Goal: Obtain resource: Download file/media

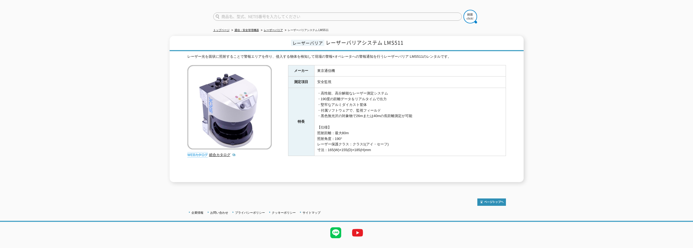
click at [312, 49] on div "レーザーバリア レーザーバリアシステム LMS511 レーザー光を面状に照射することで警報エリアを作り、侵入する物体を検知して現場の警報+オペレータへの警報通…" at bounding box center [347, 109] width 354 height 146
drag, startPoint x: 293, startPoint y: 39, endPoint x: 415, endPoint y: 40, distance: 121.5
click at [415, 40] on h1 "レーザーバリア レーザーバリアシステム LMS511" at bounding box center [347, 43] width 354 height 15
copy h1 "レーザーバリア レーザーバリアシステム LMS511"
click at [271, 29] on link "レーザーバリア" at bounding box center [273, 30] width 19 height 3
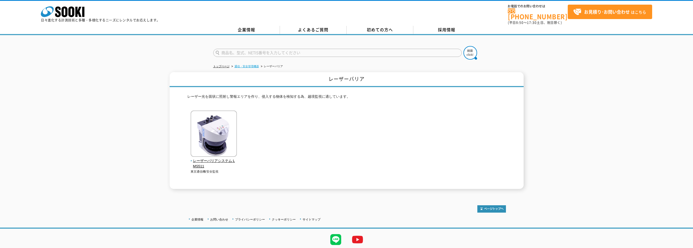
click at [244, 65] on link "通信・安全管理機器" at bounding box center [247, 66] width 25 height 3
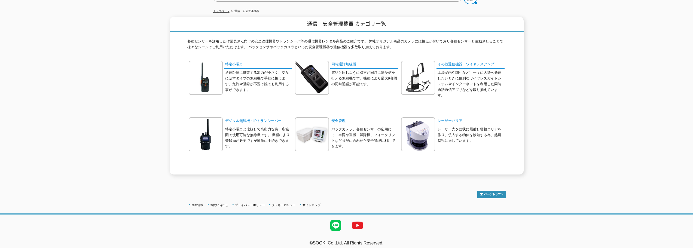
scroll to position [56, 0]
click at [340, 118] on link "安全管理" at bounding box center [364, 121] width 68 height 8
click at [449, 117] on link "レーザーバリア" at bounding box center [471, 121] width 68 height 8
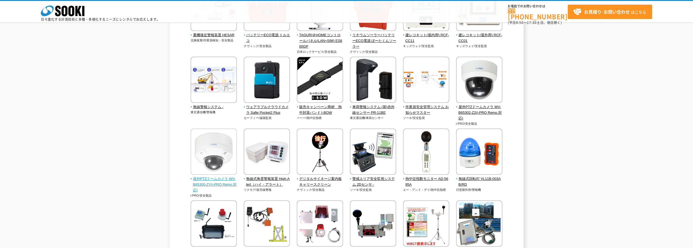
scroll to position [301, 0]
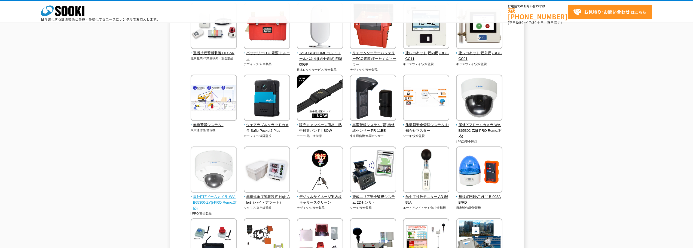
click at [211, 167] on img at bounding box center [214, 171] width 46 height 48
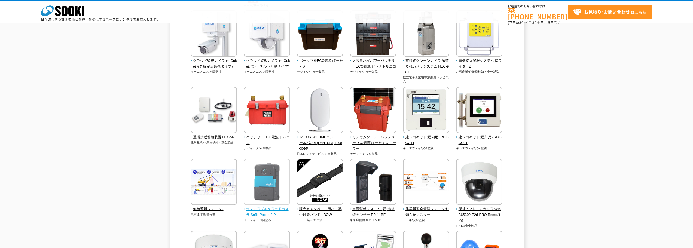
scroll to position [183, 0]
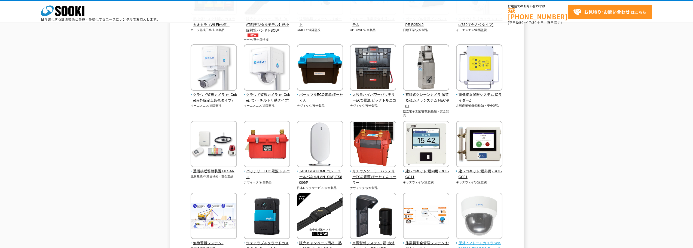
click at [489, 219] on img at bounding box center [479, 217] width 46 height 48
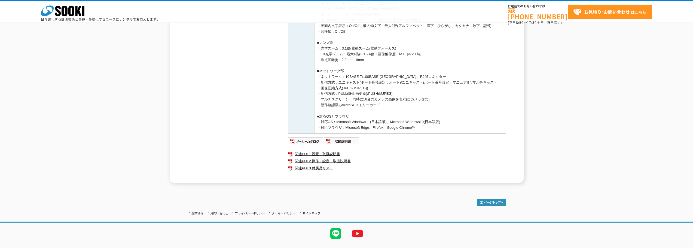
scroll to position [272, 0]
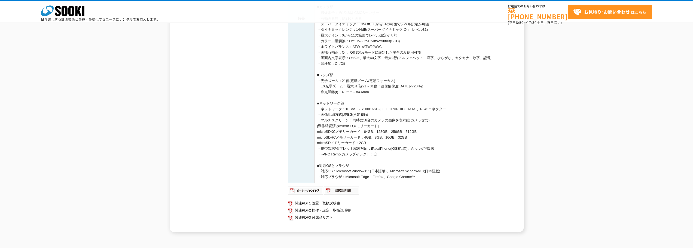
scroll to position [291, 0]
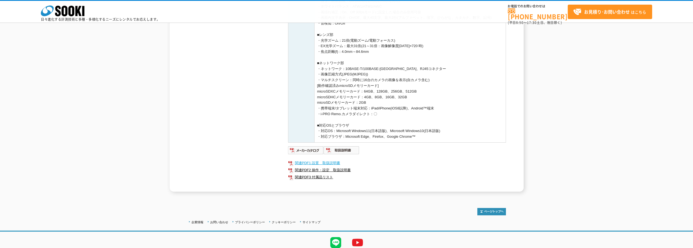
click at [310, 167] on link "関連PDF1 設置　取扱説明書" at bounding box center [397, 163] width 218 height 7
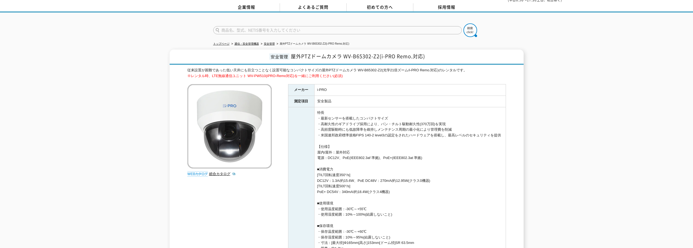
scroll to position [0, 0]
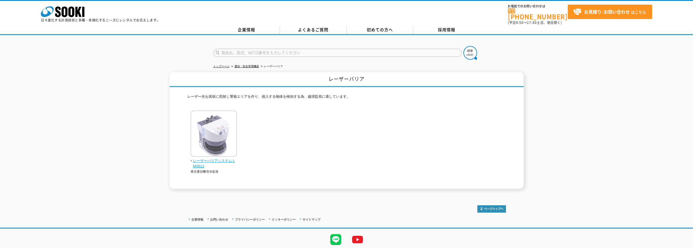
click at [218, 158] on span "レーザーバリアシステム LMS511" at bounding box center [214, 163] width 47 height 11
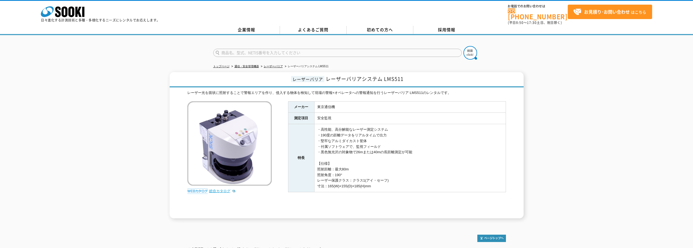
click at [214, 189] on link "総合カタログ" at bounding box center [222, 191] width 27 height 4
